Goal: Task Accomplishment & Management: Complete application form

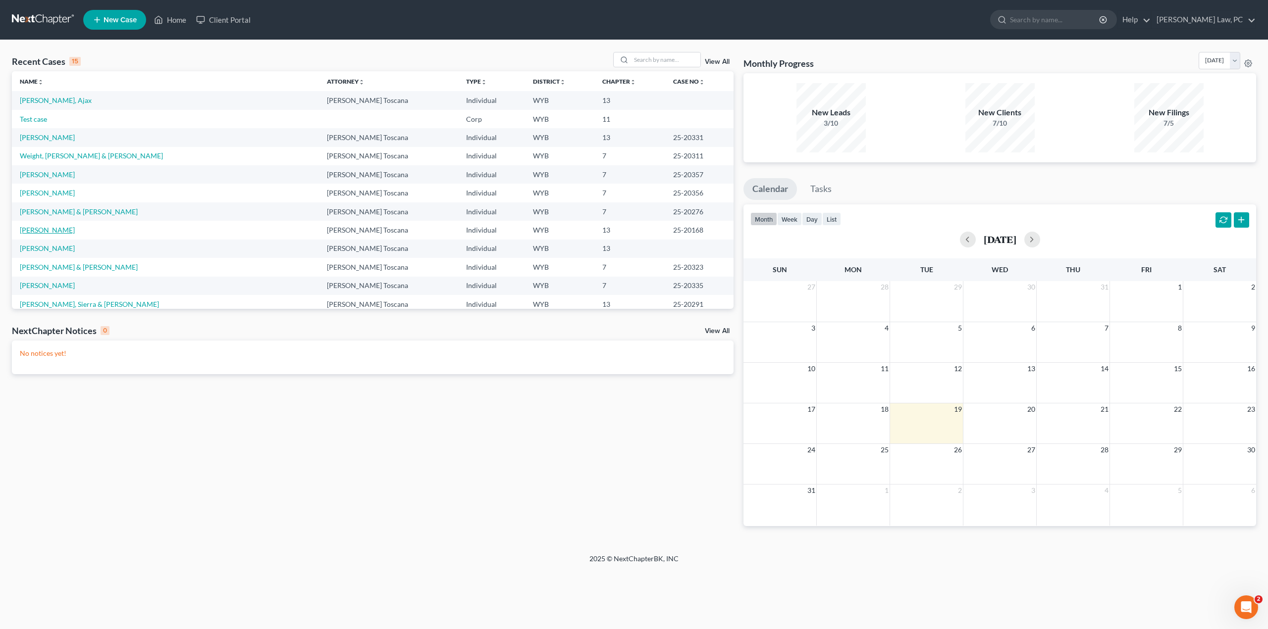
click at [52, 233] on link "[PERSON_NAME]" at bounding box center [47, 230] width 55 height 8
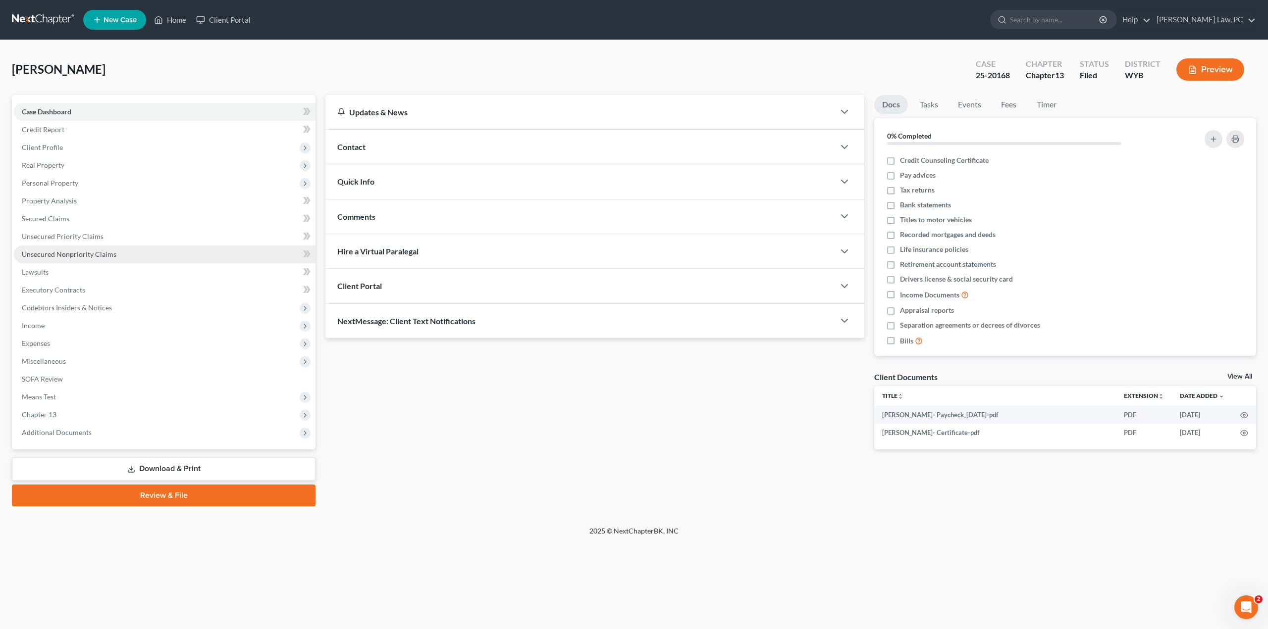
click at [61, 256] on span "Unsecured Nonpriority Claims" at bounding box center [69, 254] width 95 height 8
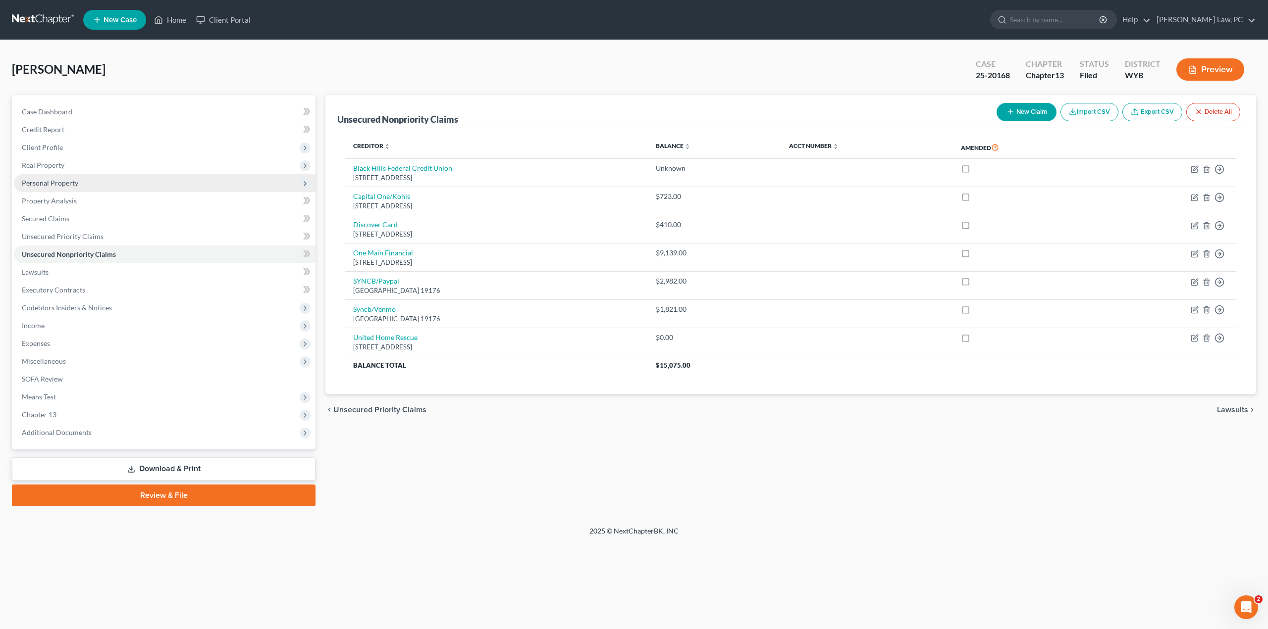
click at [62, 183] on span "Personal Property" at bounding box center [50, 183] width 56 height 8
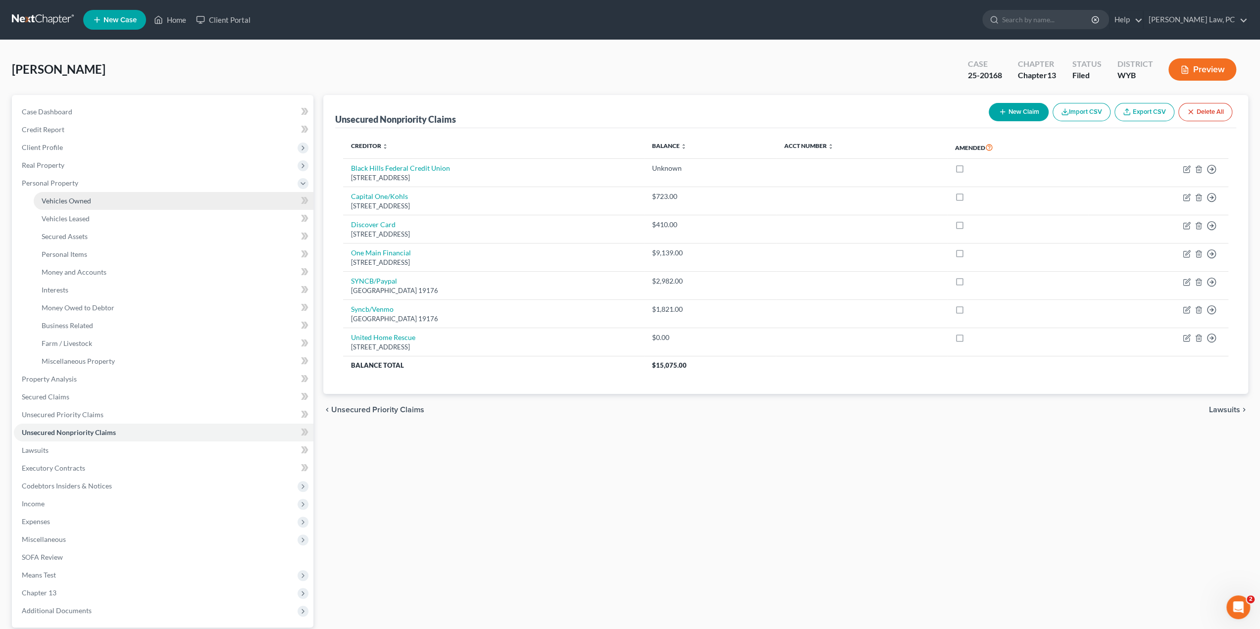
click at [68, 203] on span "Vehicles Owned" at bounding box center [67, 201] width 50 height 8
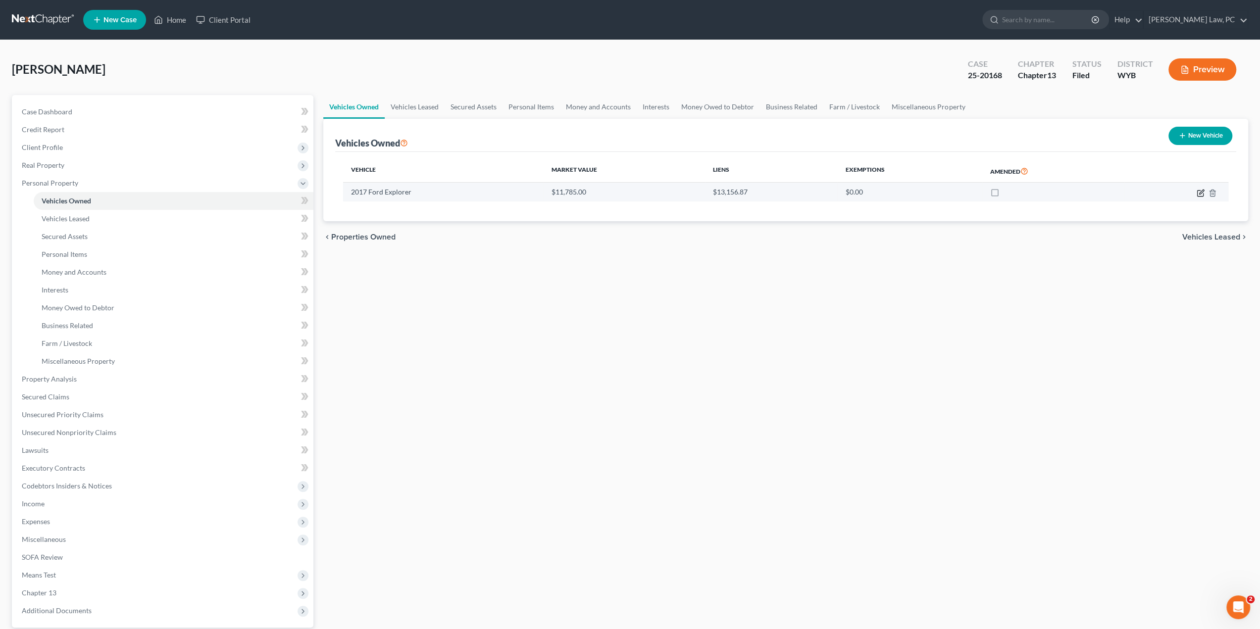
click at [1198, 191] on icon "button" at bounding box center [1201, 193] width 8 height 8
select select "0"
select select "9"
select select "2"
select select "3"
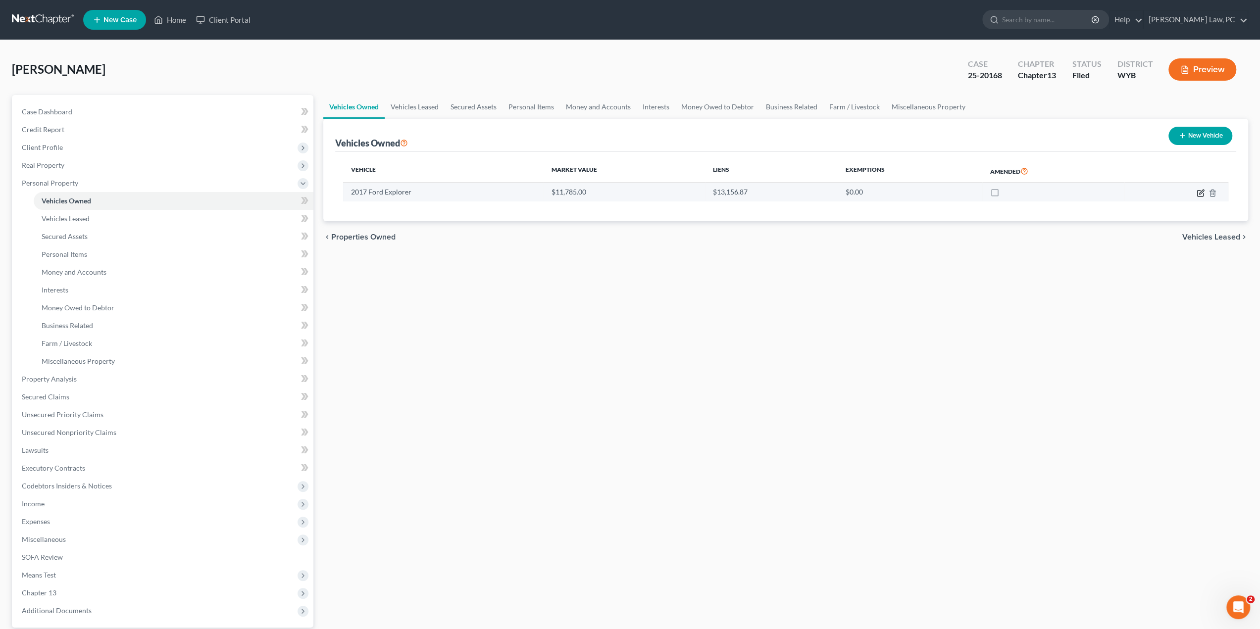
select select "23"
select select "3"
select select "0"
select select "2"
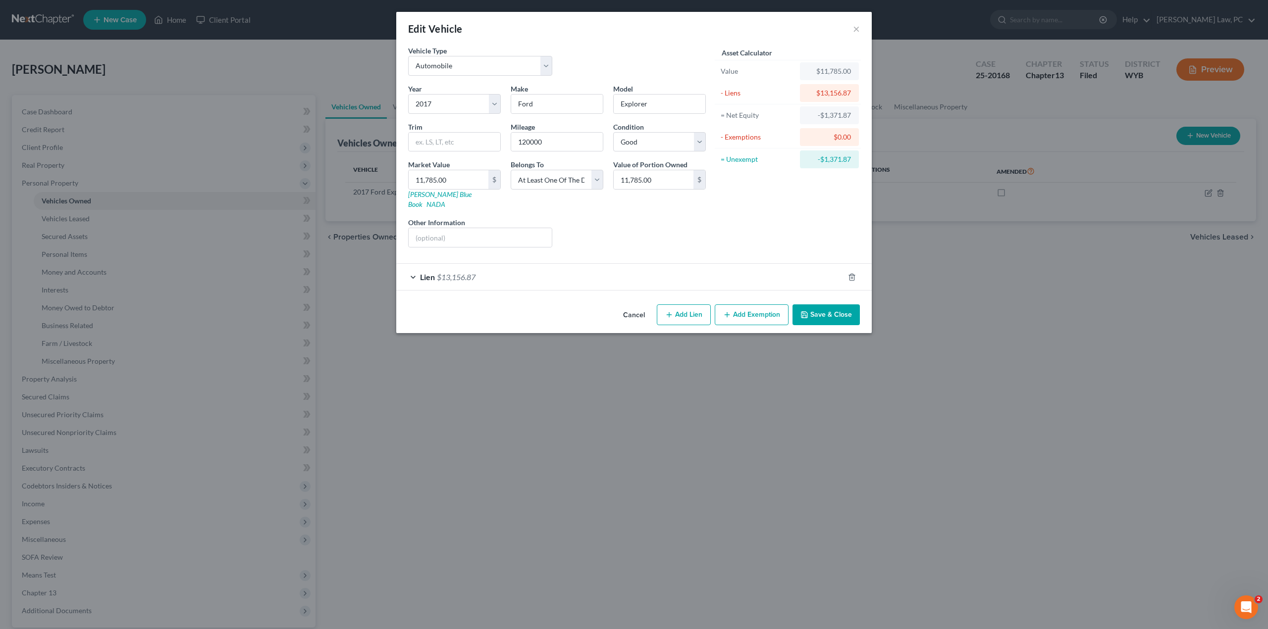
click at [466, 272] on span "$13,156.87" at bounding box center [456, 276] width 39 height 9
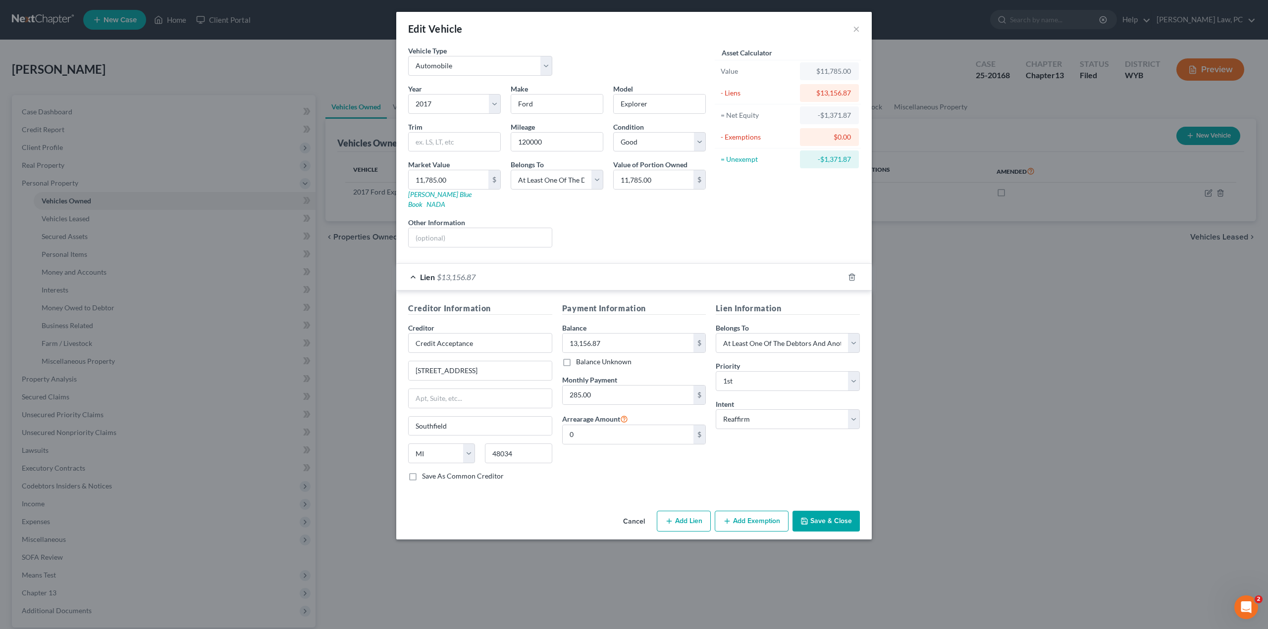
click at [630, 512] on button "Cancel" at bounding box center [634, 522] width 38 height 20
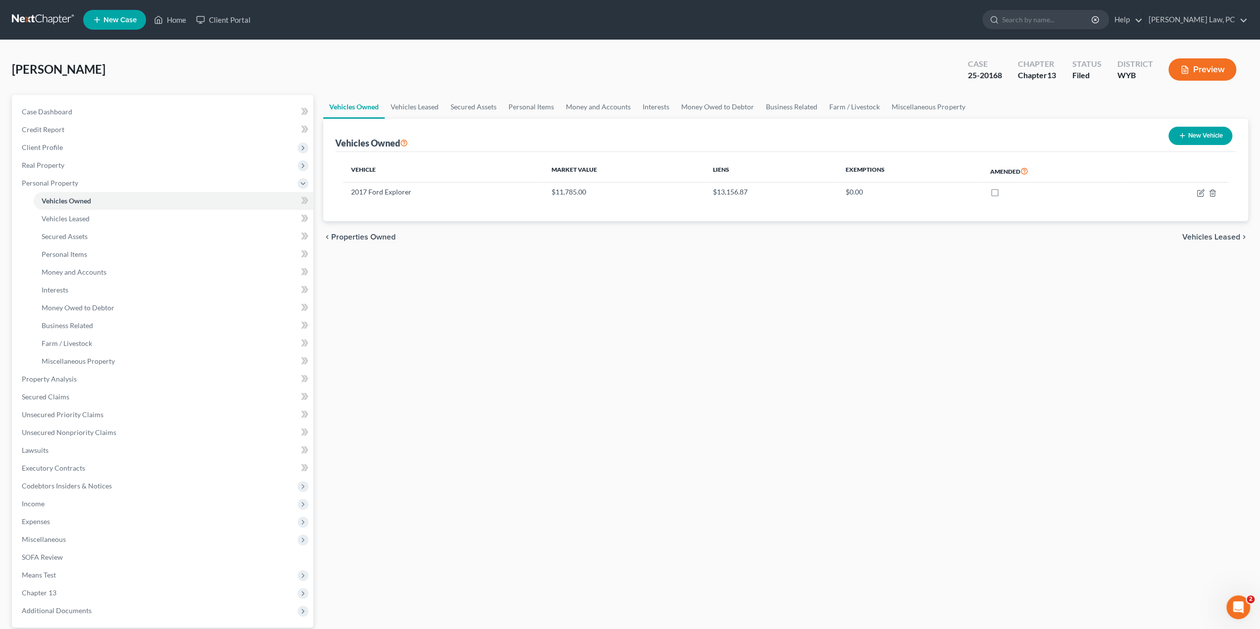
click at [452, 322] on div "Vehicles Owned Vehicles Leased Secured Assets Personal Items Money and Accounts…" at bounding box center [785, 390] width 935 height 590
